Goal: Book appointment/travel/reservation

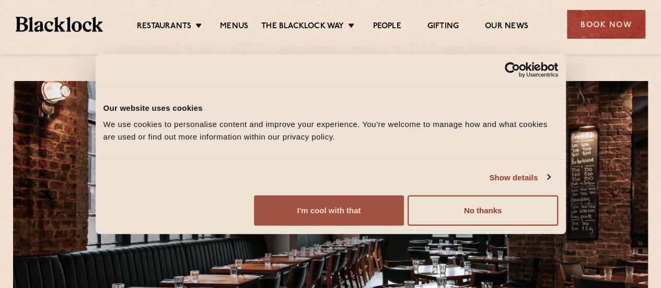
click at [404, 215] on button "I'm cool with that" at bounding box center [329, 211] width 150 height 30
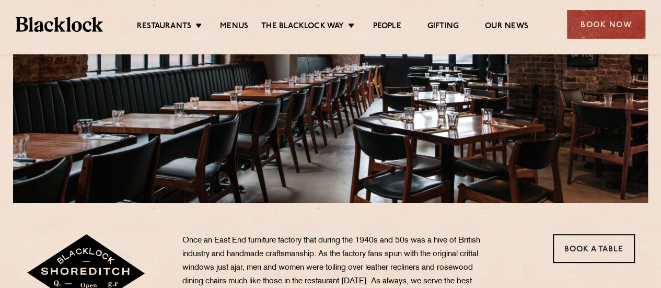
scroll to position [175, 0]
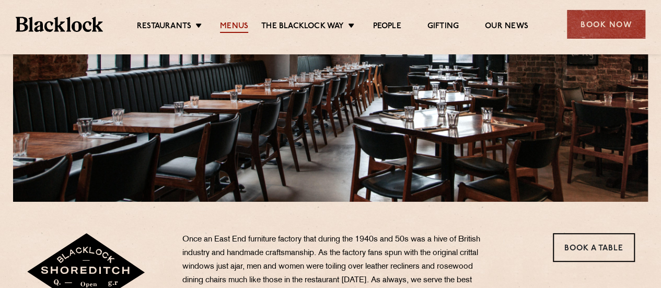
click at [225, 25] on link "Menus" at bounding box center [234, 27] width 28 height 12
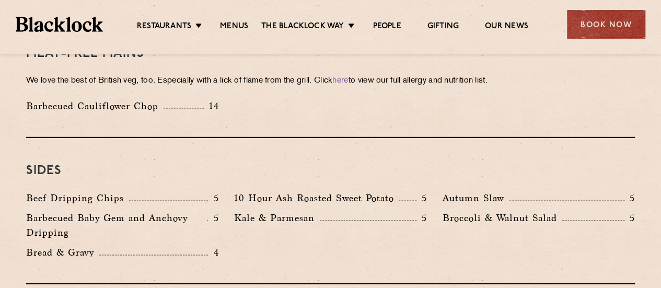
scroll to position [1521, 0]
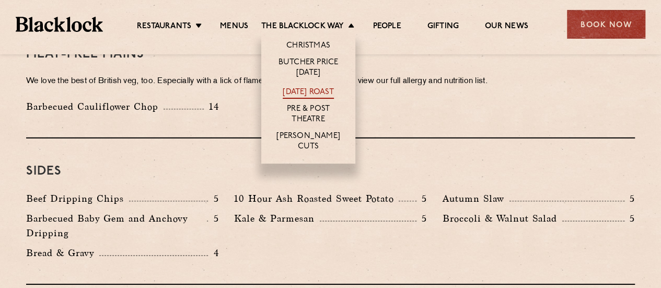
click at [329, 88] on link "[DATE] Roast" at bounding box center [308, 93] width 51 height 12
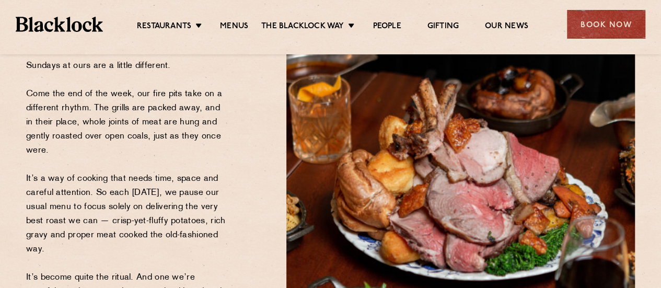
scroll to position [152, 0]
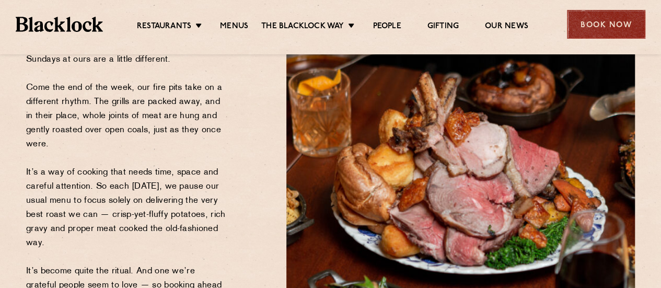
click at [600, 27] on div "Book Now" at bounding box center [606, 24] width 78 height 29
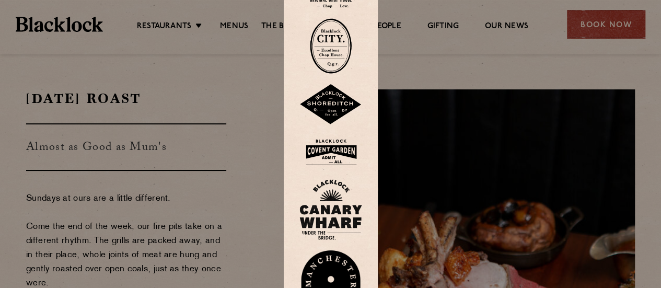
scroll to position [0, 0]
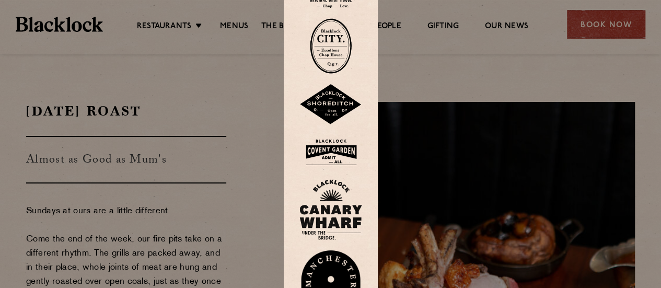
click at [342, 107] on img at bounding box center [331, 104] width 63 height 41
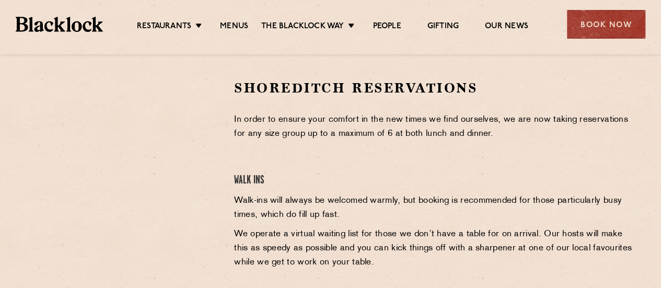
scroll to position [328, 0]
